Goal: Information Seeking & Learning: Learn about a topic

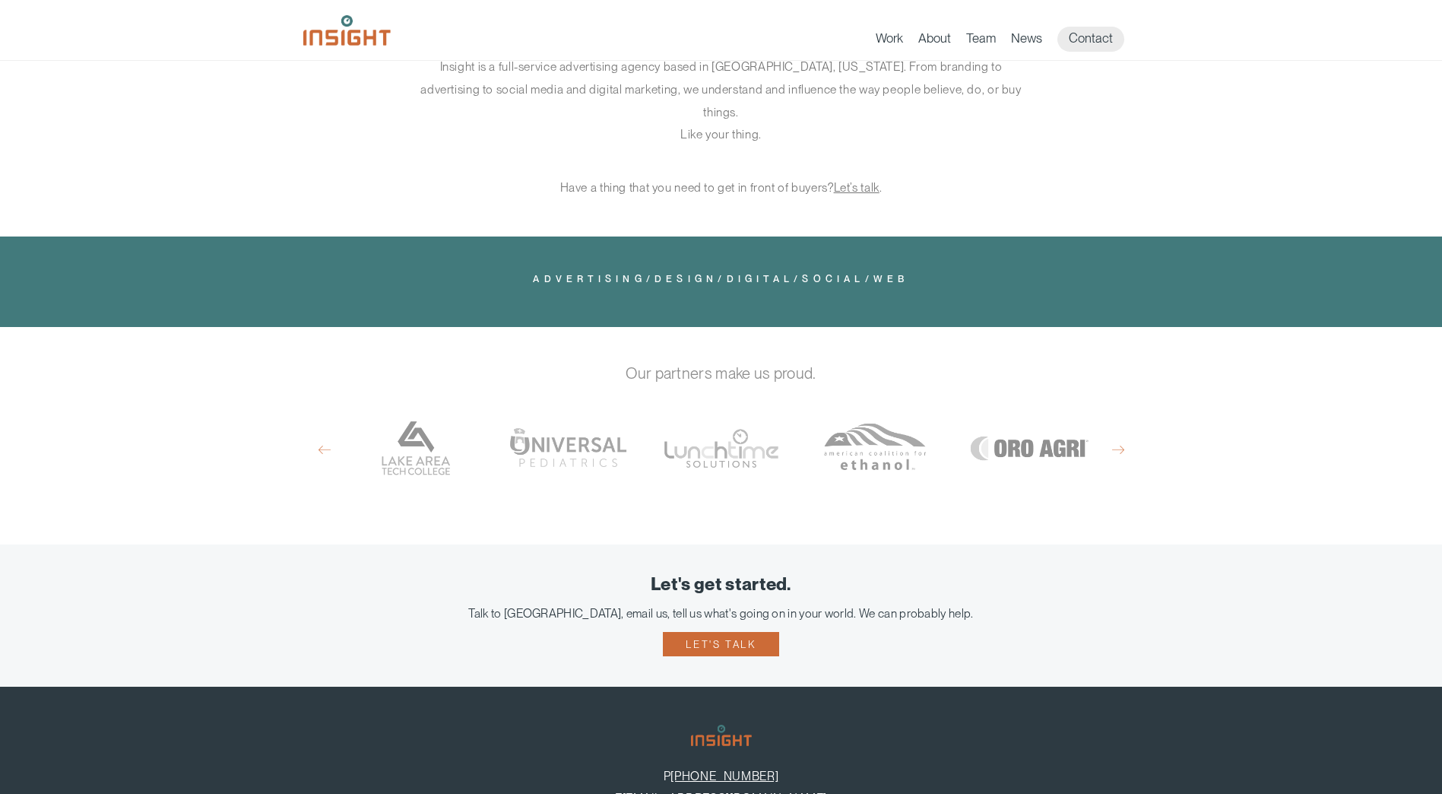
scroll to position [836, 0]
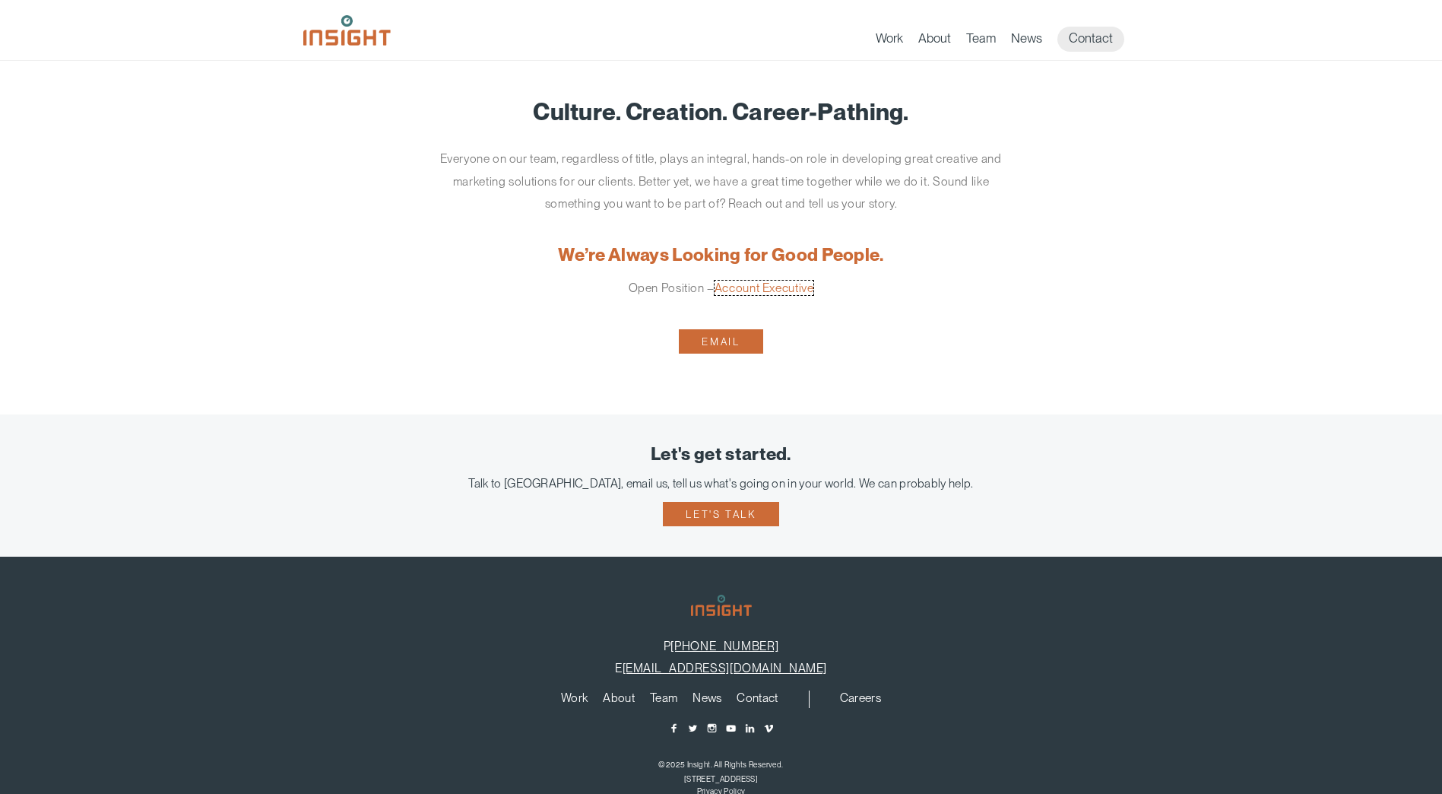
click at [801, 290] on link "Account Executive" at bounding box center [765, 288] width 100 height 14
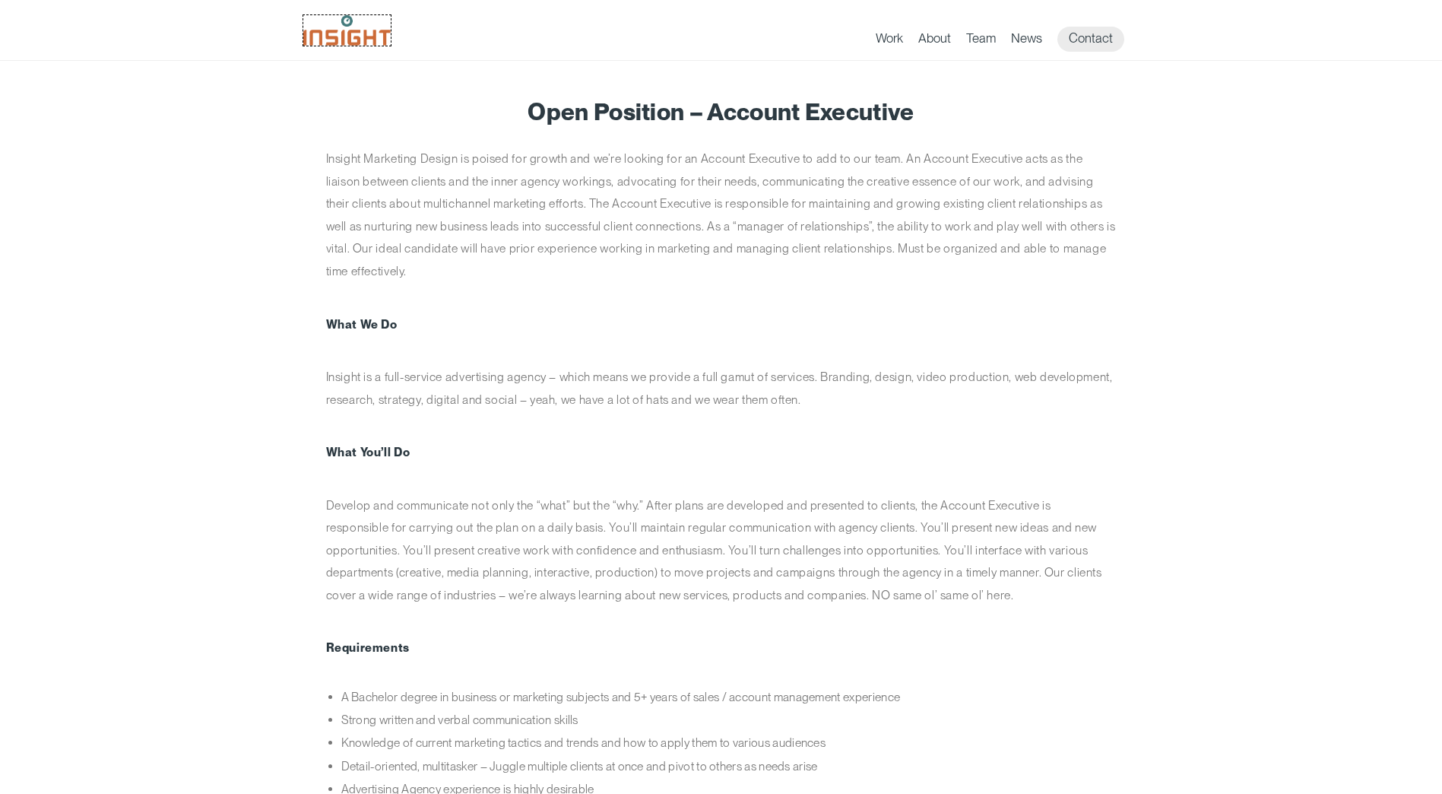
click at [373, 39] on img at bounding box center [346, 30] width 87 height 30
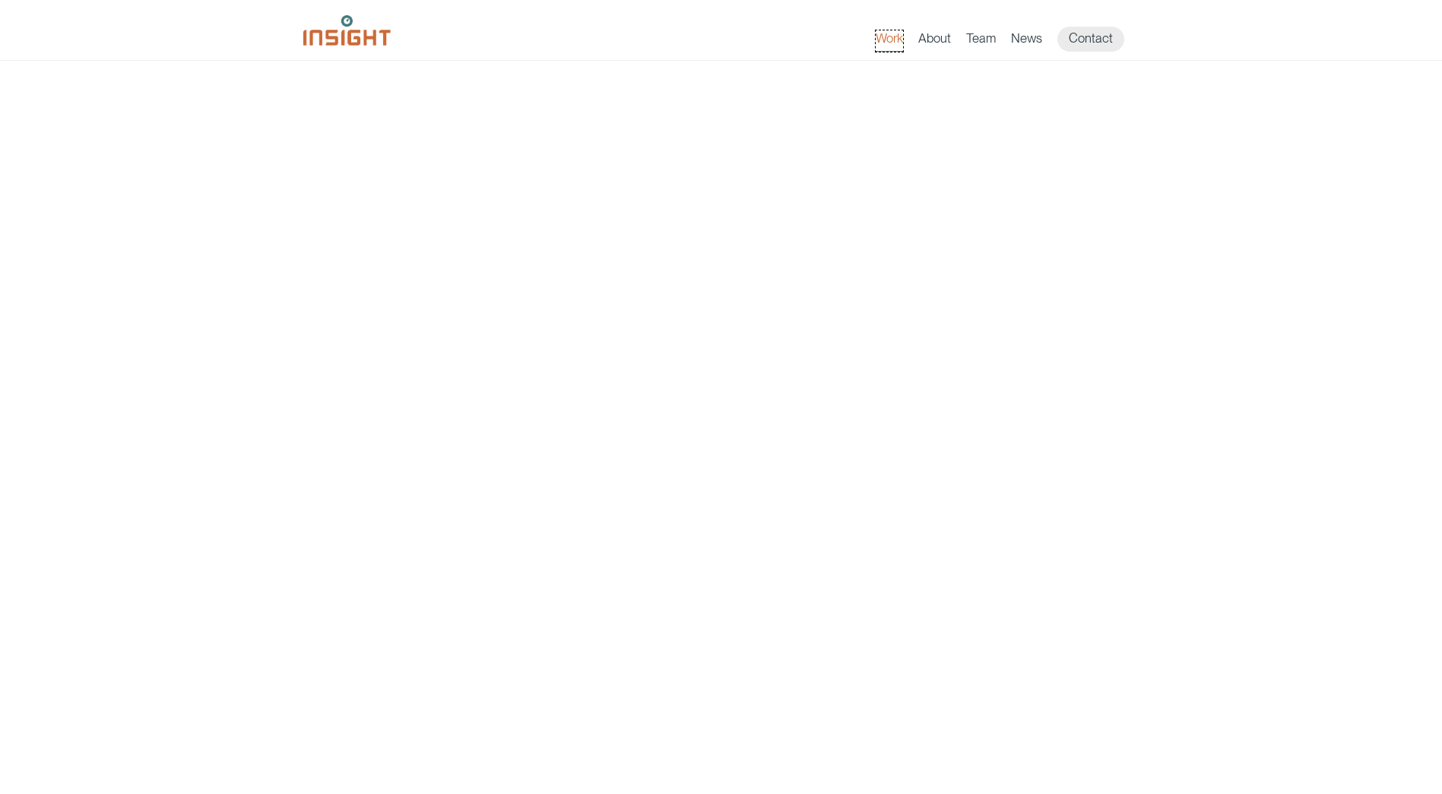
click at [896, 39] on link "Work" at bounding box center [889, 40] width 27 height 21
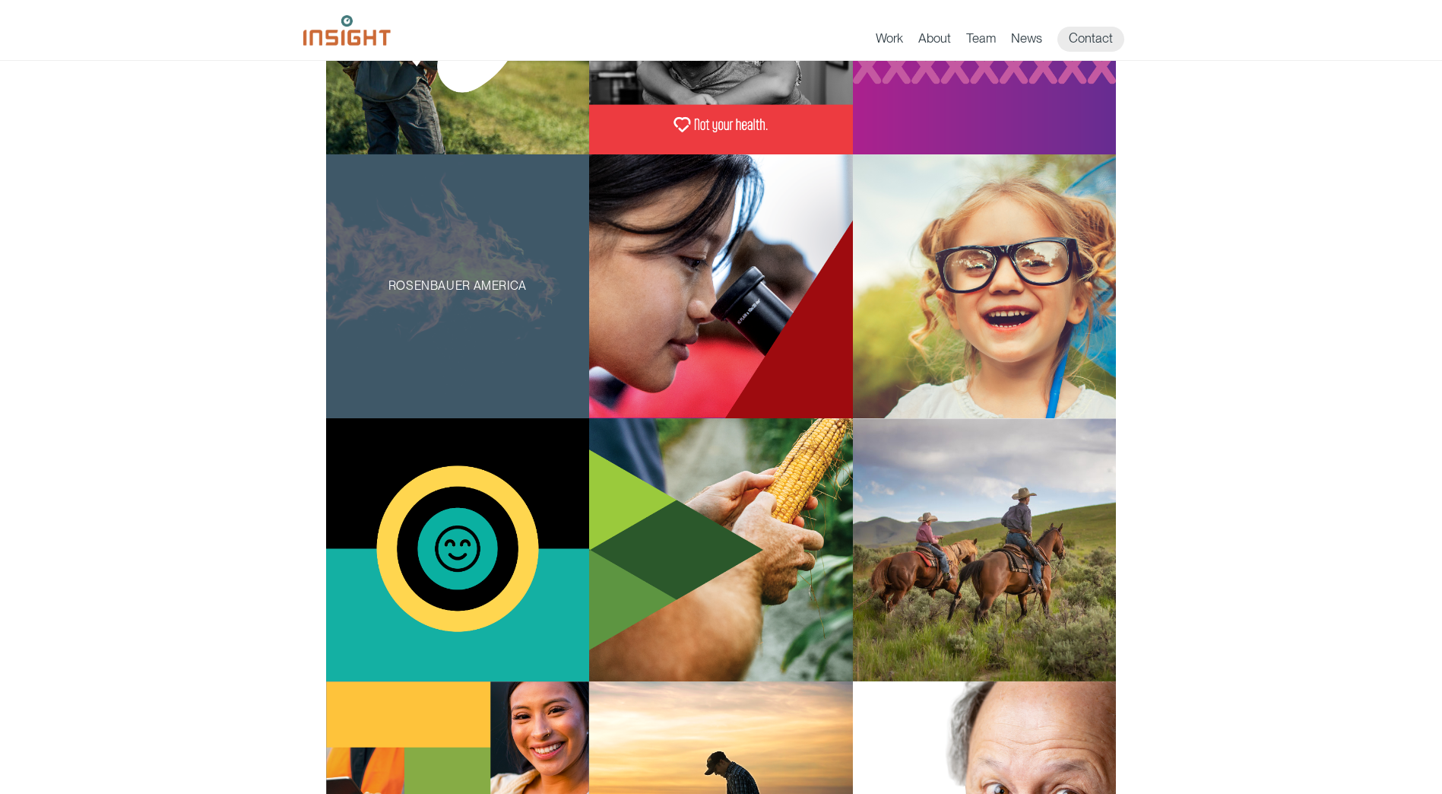
scroll to position [608, 0]
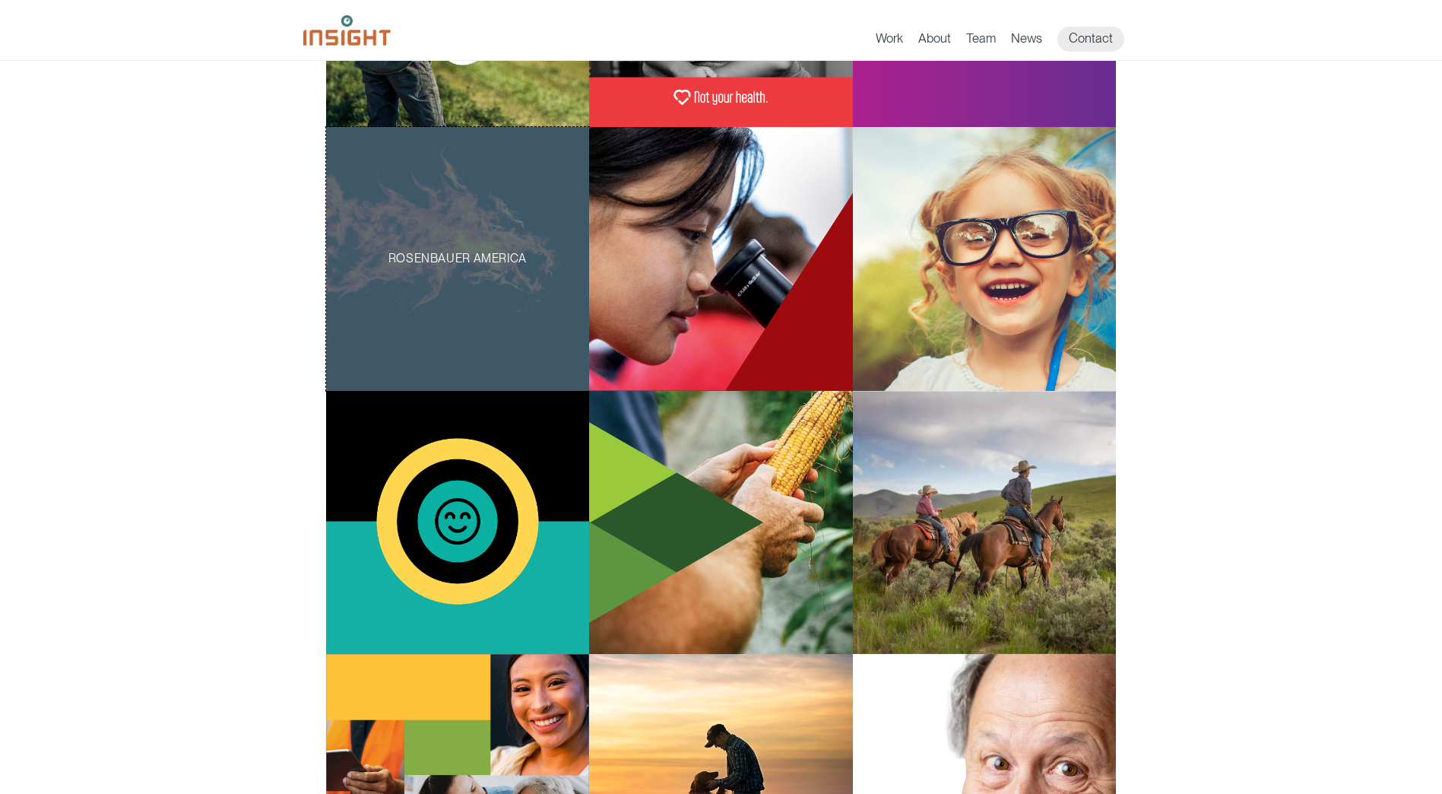
click at [568, 309] on div "Rosenbauer America" at bounding box center [458, 259] width 264 height 264
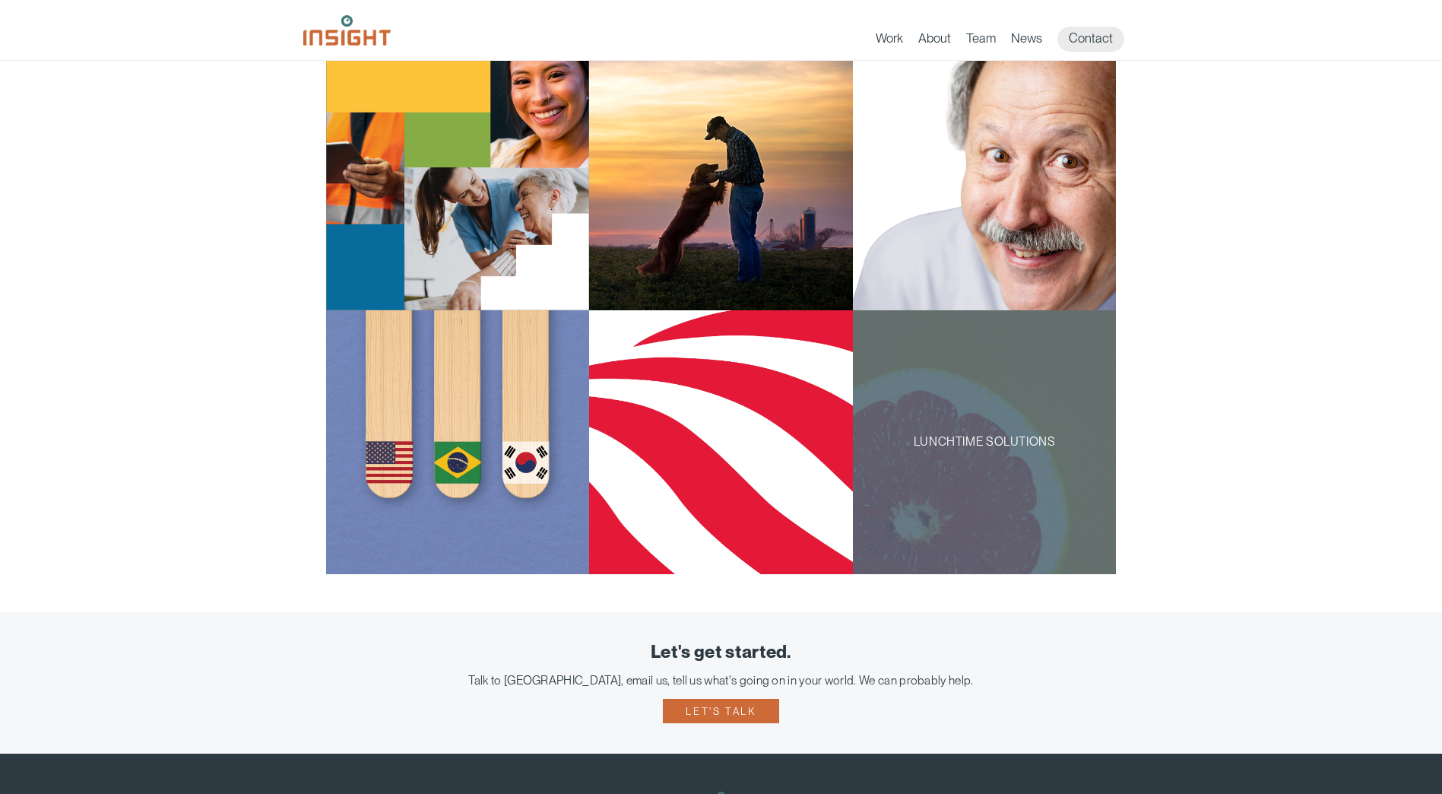
scroll to position [1216, 0]
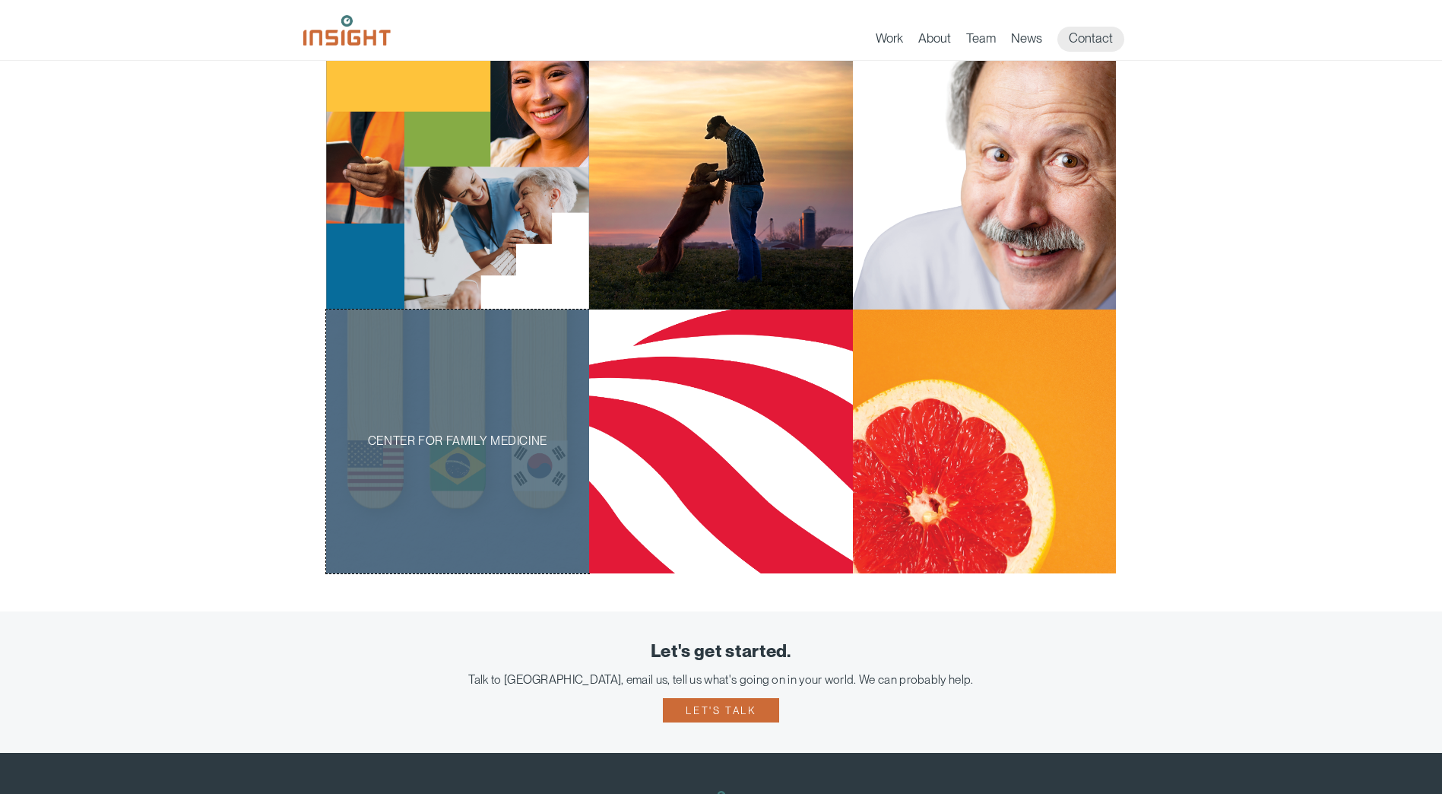
click at [466, 458] on div "Center for Family Medicine" at bounding box center [458, 441] width 264 height 264
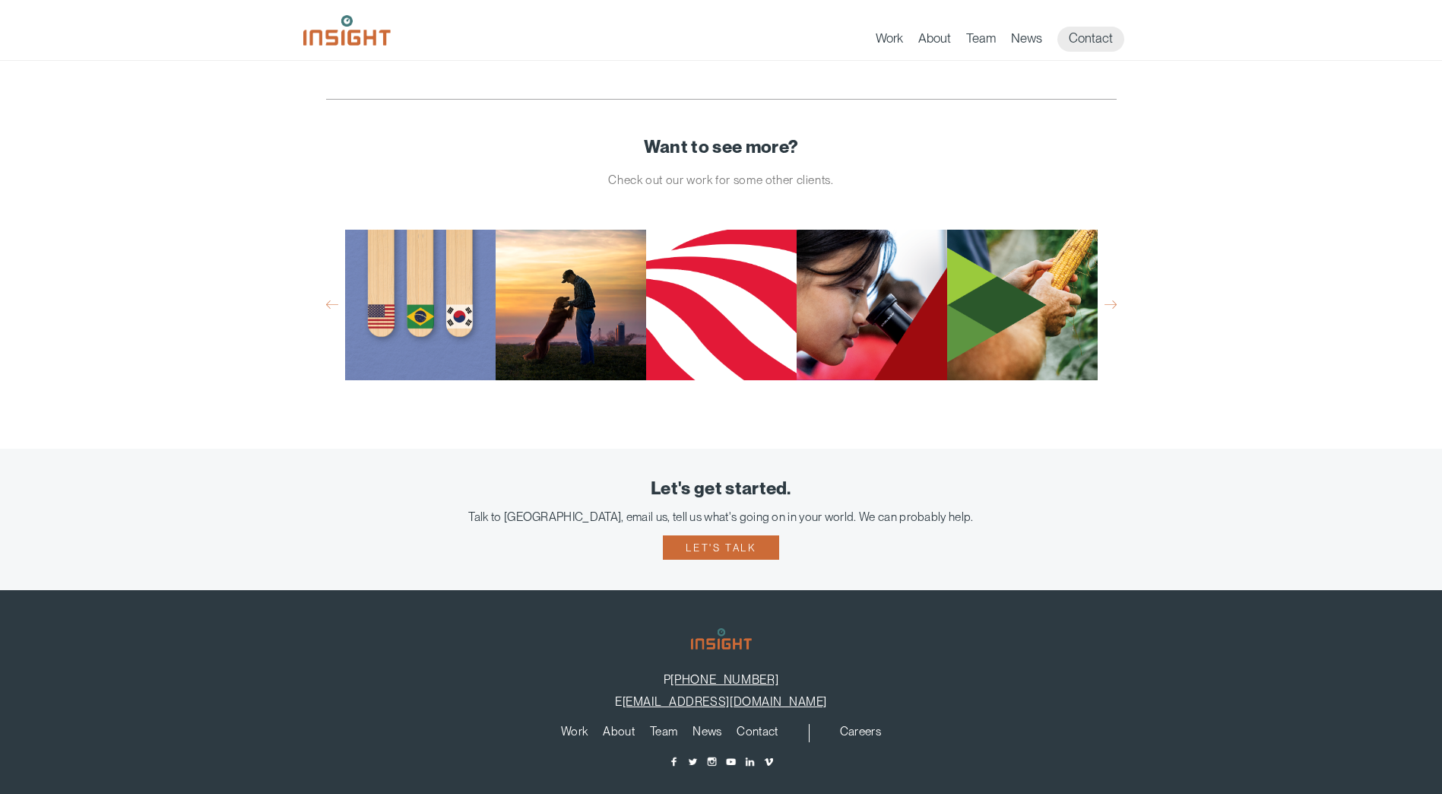
scroll to position [2053, 0]
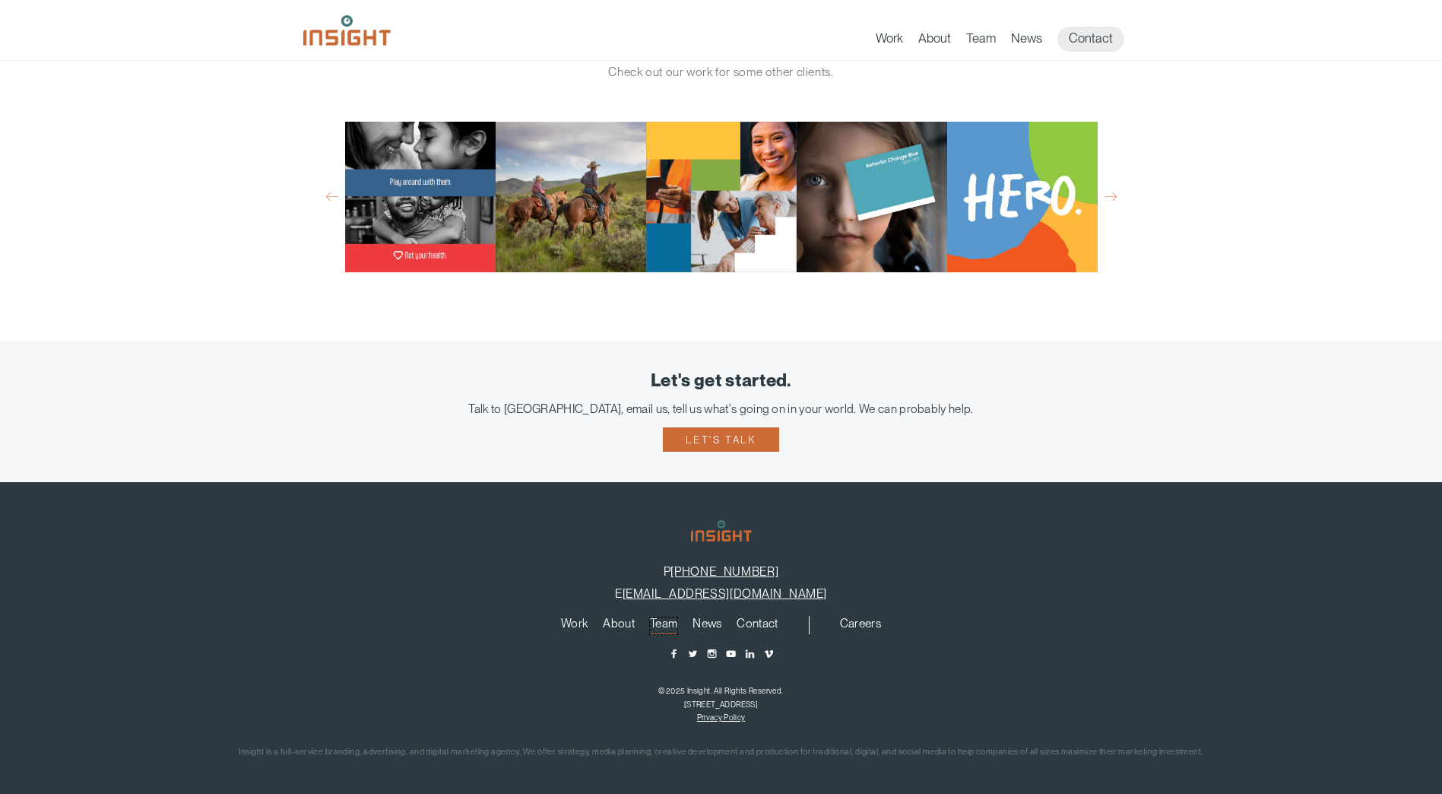
click at [671, 625] on link "Team" at bounding box center [663, 625] width 27 height 17
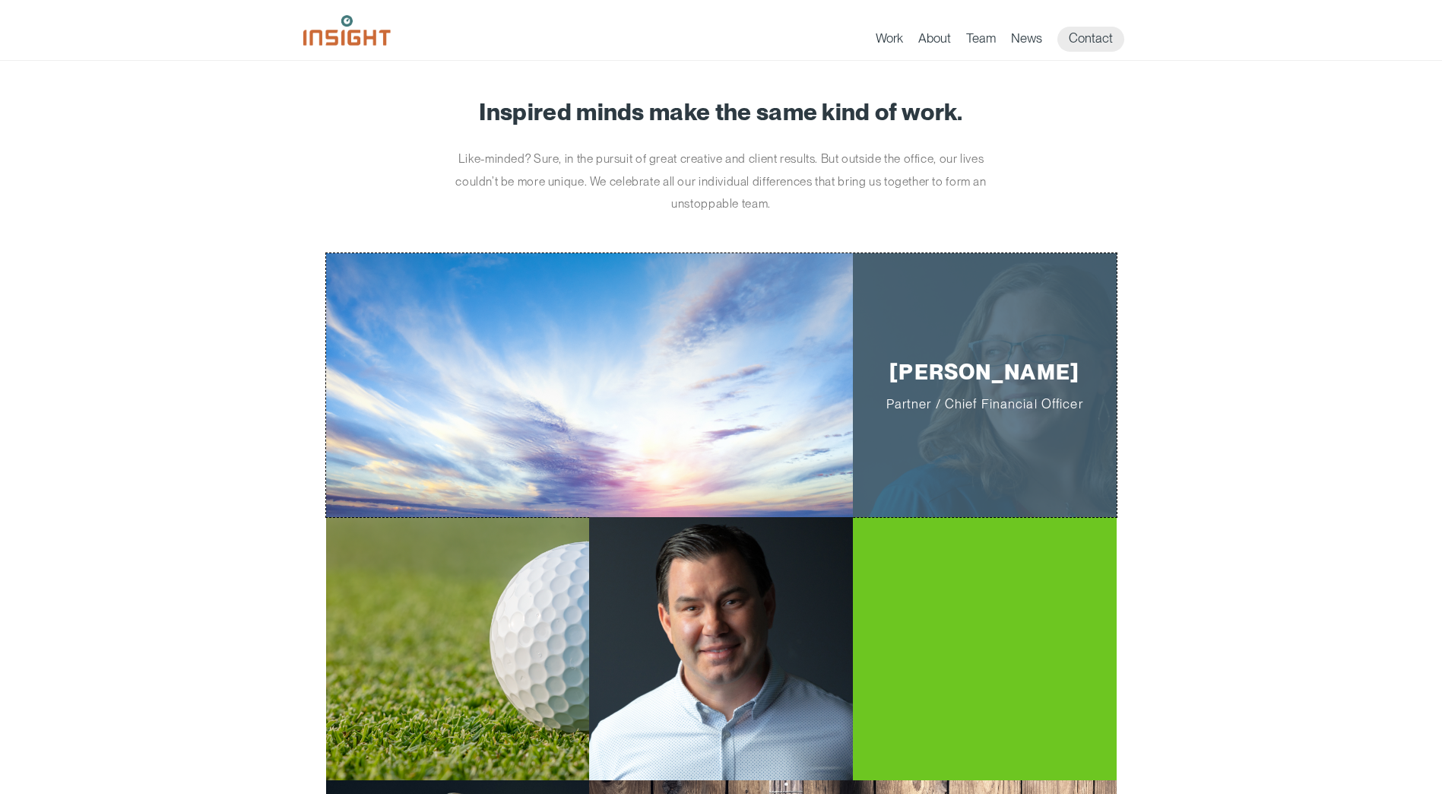
click at [994, 371] on p "Jill Smith Partner / Chief Financial Officer" at bounding box center [985, 385] width 216 height 52
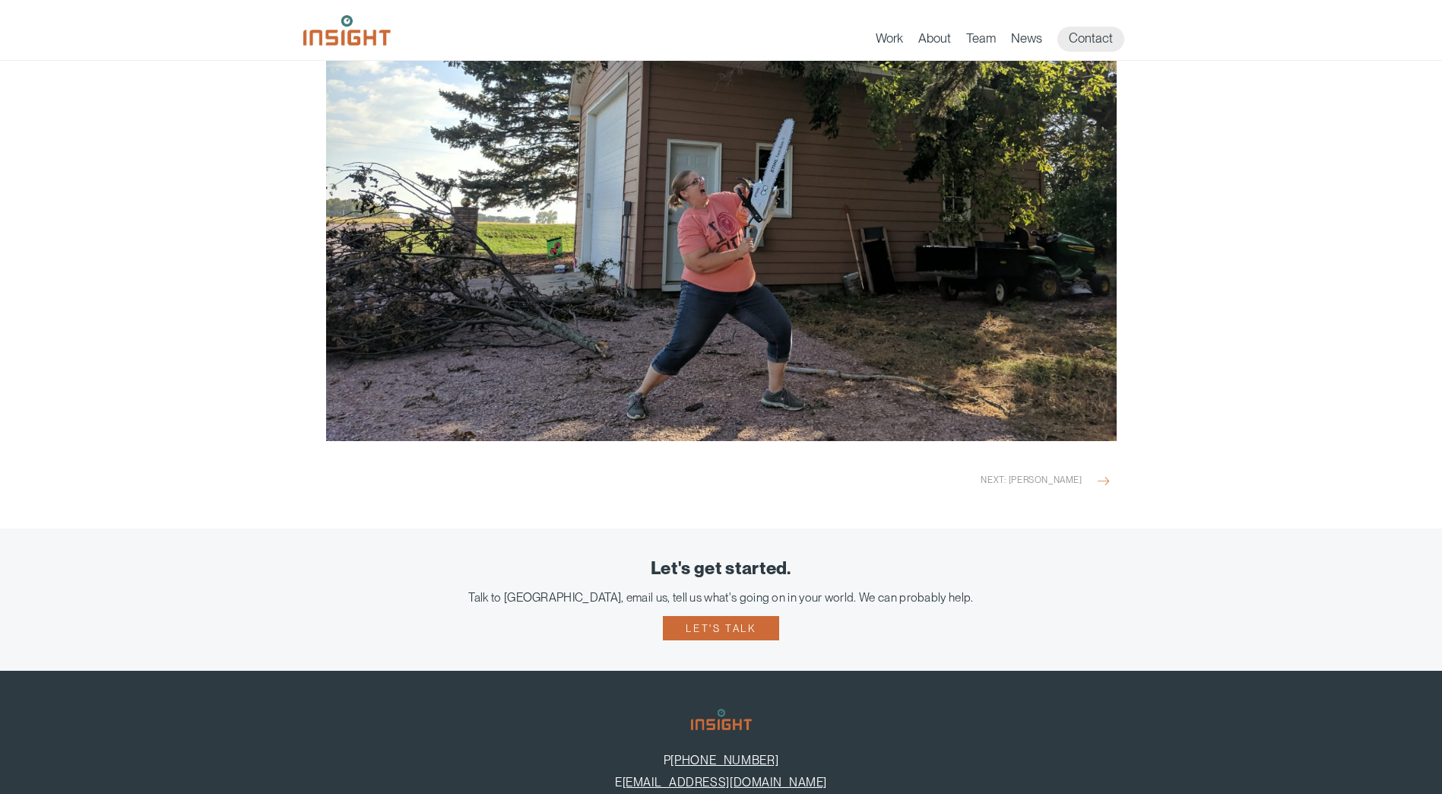
scroll to position [1901, 0]
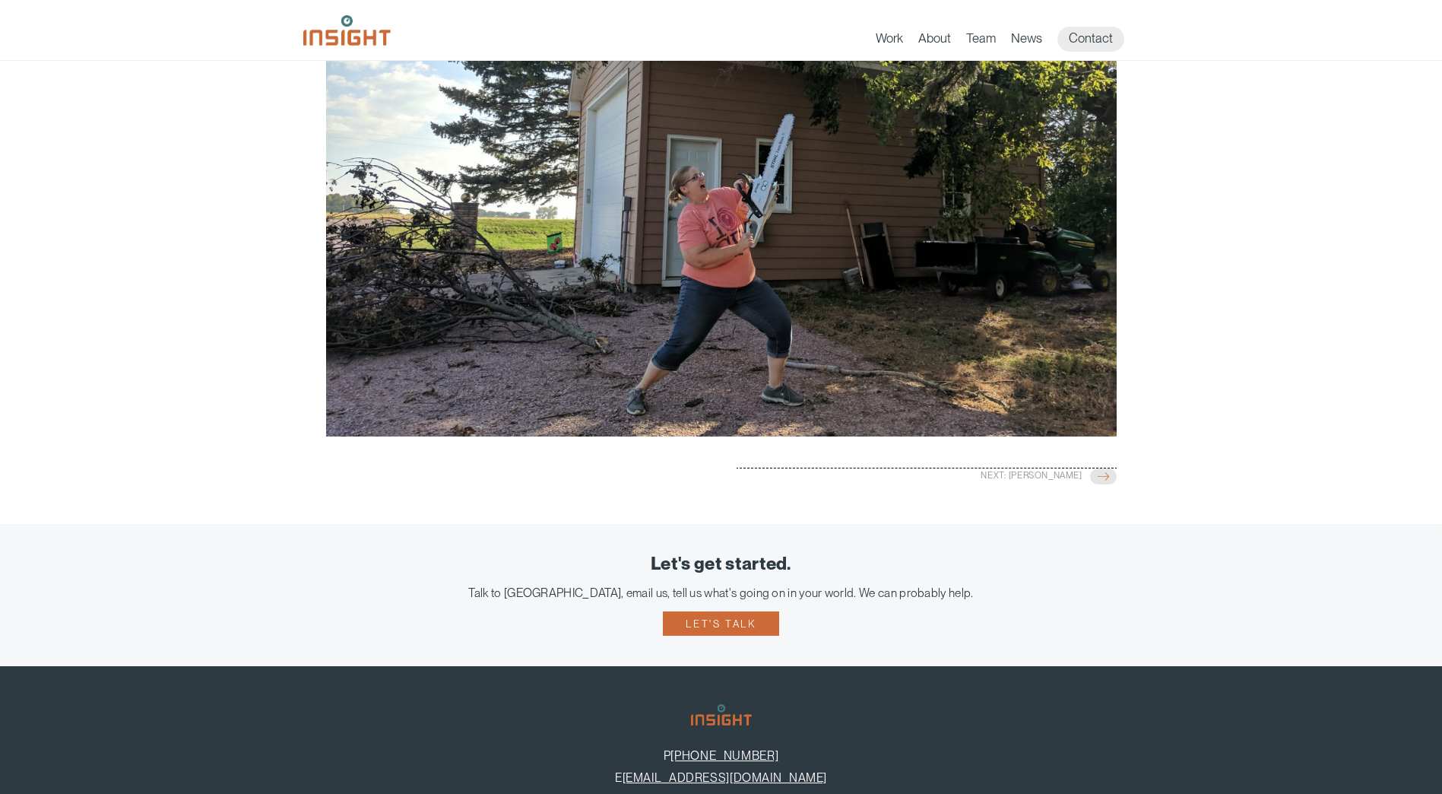
click at [1045, 468] on span "Next: Roger Nolan" at bounding box center [913, 477] width 338 height 19
